Goal: Transaction & Acquisition: Purchase product/service

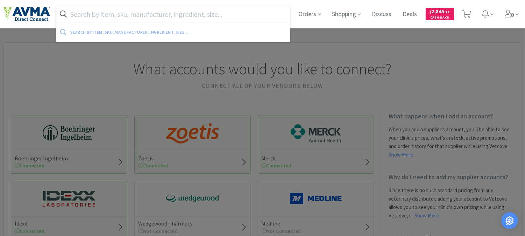
click at [230, 12] on input "text" at bounding box center [173, 14] width 234 height 16
paste input "078940846"
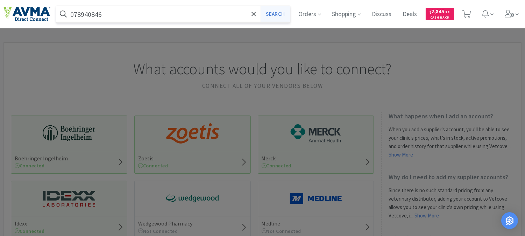
type input "078940846"
click at [271, 9] on button "Search" at bounding box center [275, 14] width 29 height 16
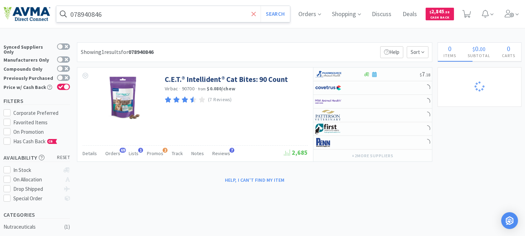
select select "2"
select select "1"
select select "2"
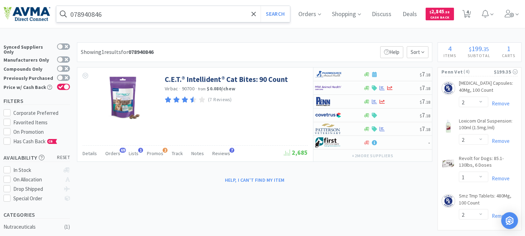
click at [122, 10] on input "078940846" at bounding box center [173, 14] width 234 height 16
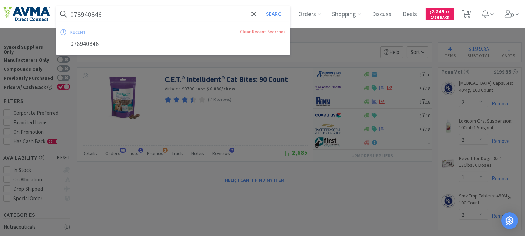
click at [115, 17] on input "078940846" at bounding box center [173, 14] width 234 height 16
drag, startPoint x: 115, startPoint y: 16, endPoint x: 62, endPoint y: 12, distance: 52.6
click at [62, 12] on form "078940846 Search" at bounding box center [173, 14] width 234 height 16
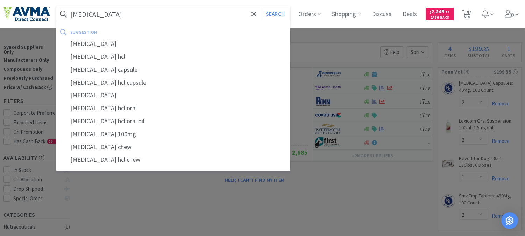
type input "[MEDICAL_DATA]"
click at [261, 6] on button "Search" at bounding box center [275, 14] width 29 height 16
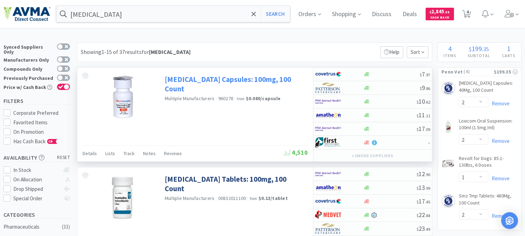
click at [203, 78] on link "[MEDICAL_DATA] Capsules: 100mg, 100 Count" at bounding box center [235, 84] width 141 height 19
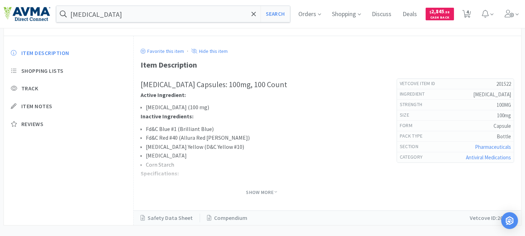
scroll to position [223, 0]
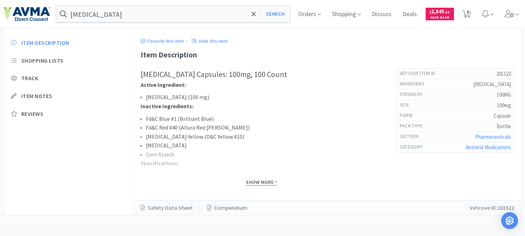
click at [257, 184] on span "Show More" at bounding box center [261, 182] width 31 height 7
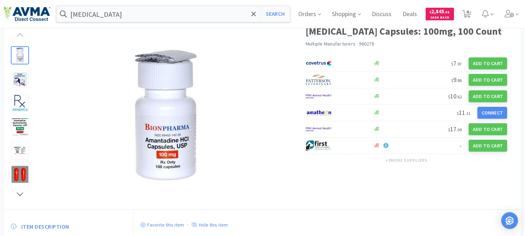
scroll to position [0, 0]
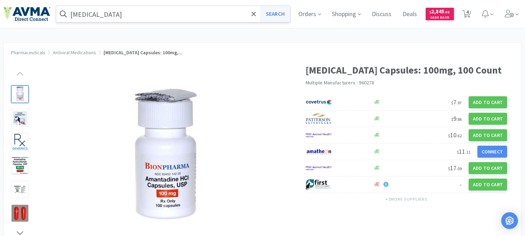
click at [280, 13] on button "Search" at bounding box center [275, 14] width 29 height 16
select select "2"
select select "1"
select select "2"
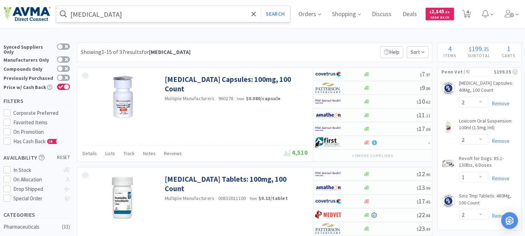
drag, startPoint x: 175, startPoint y: 15, endPoint x: 181, endPoint y: 15, distance: 5.6
click at [175, 15] on input "[MEDICAL_DATA]" at bounding box center [173, 14] width 234 height 16
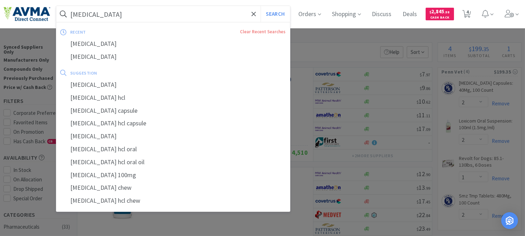
paste input "078940846"
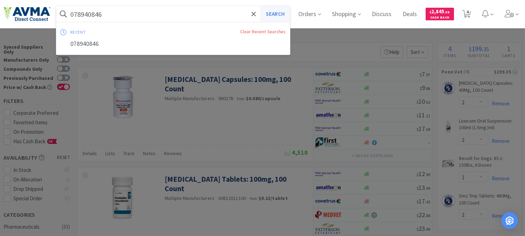
click at [278, 13] on button "Search" at bounding box center [275, 14] width 29 height 16
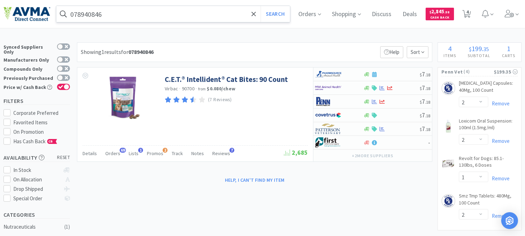
click at [158, 13] on input "078940846" at bounding box center [173, 14] width 234 height 16
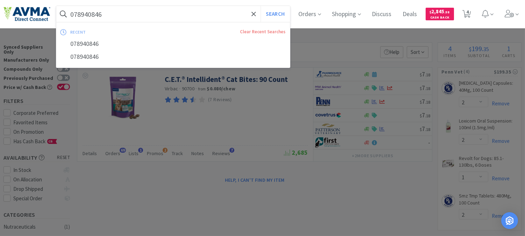
paste input "347173"
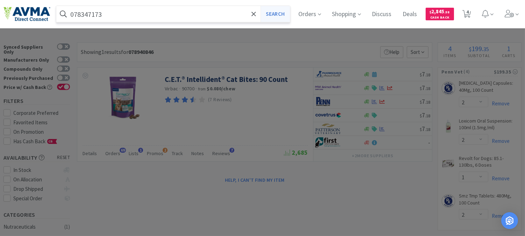
click at [284, 11] on button "Search" at bounding box center [275, 14] width 29 height 16
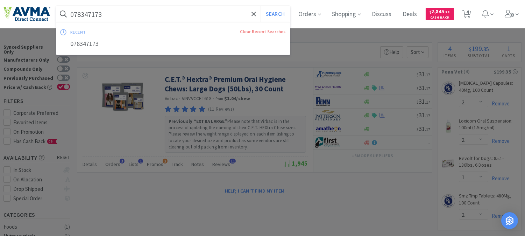
click at [135, 14] on input "078347173" at bounding box center [173, 14] width 234 height 16
paste input "48994"
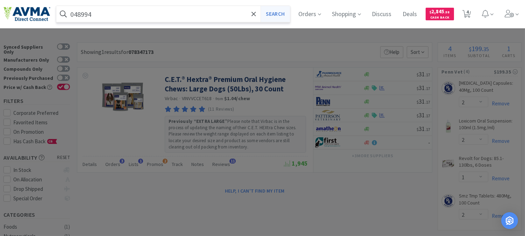
type input "048994"
click at [280, 14] on button "Search" at bounding box center [275, 14] width 29 height 16
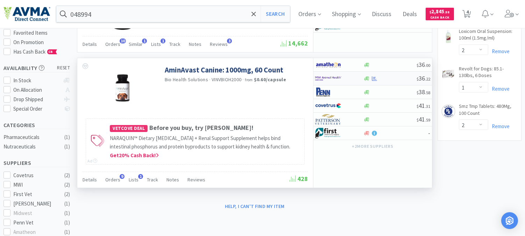
scroll to position [78, 0]
